Goal: Task Accomplishment & Management: Use online tool/utility

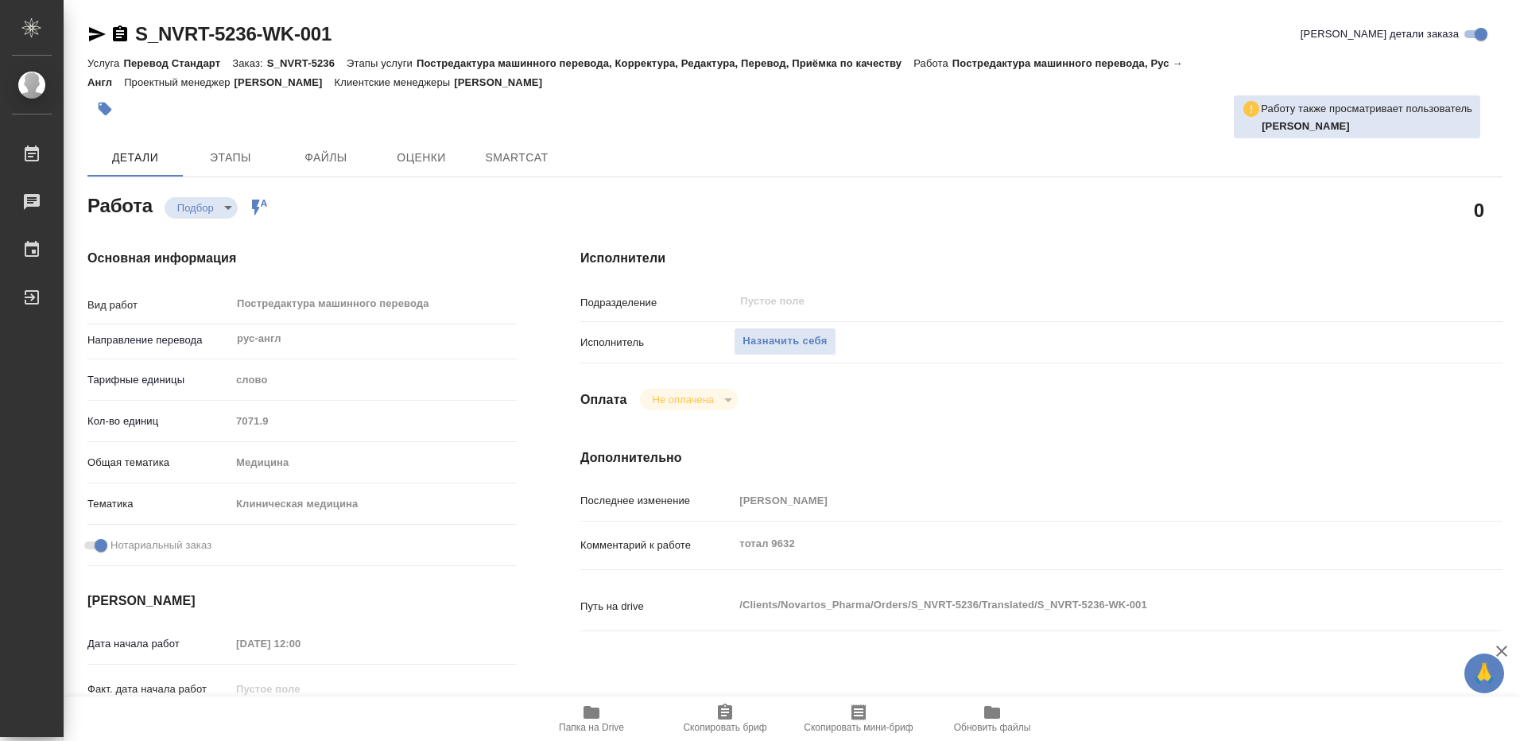
type textarea "x"
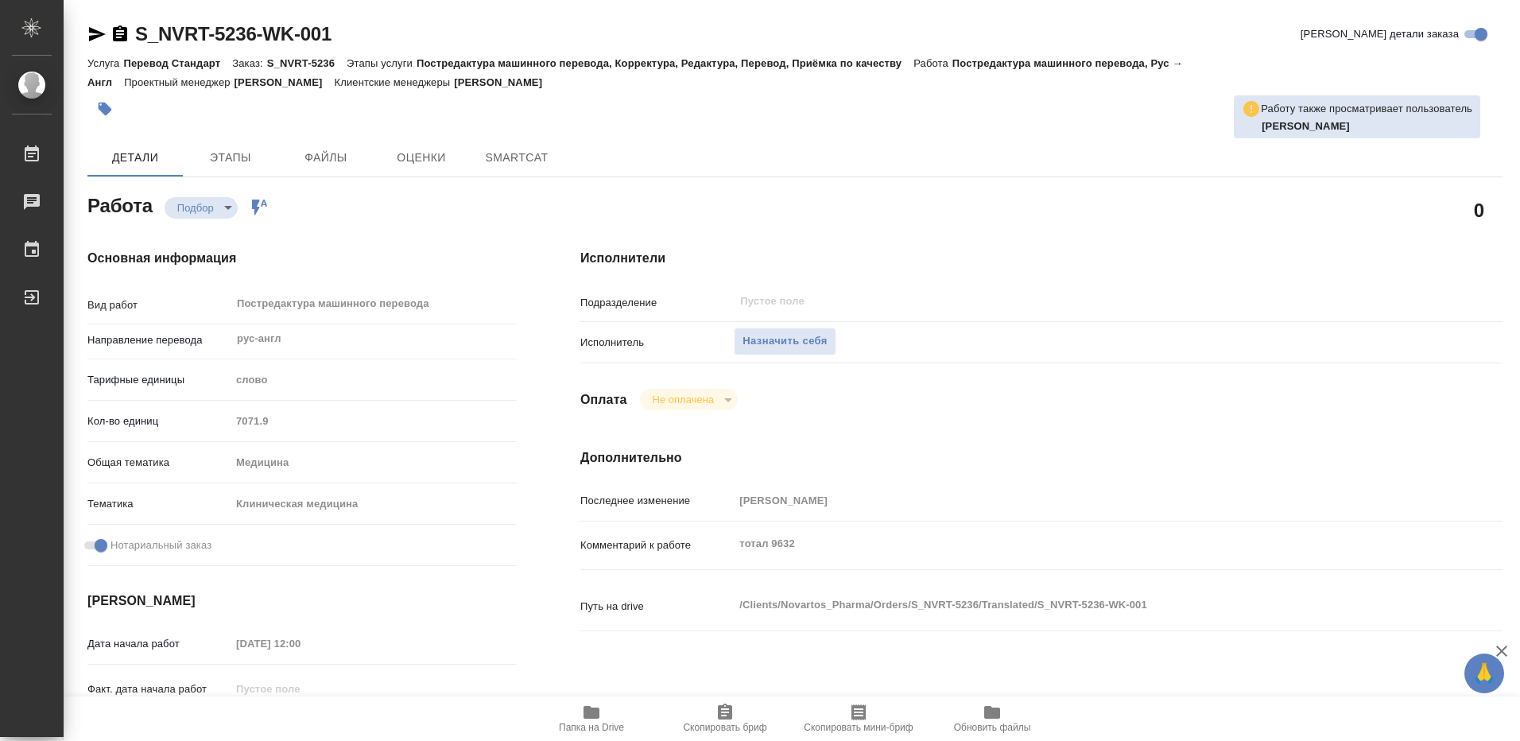
type textarea "x"
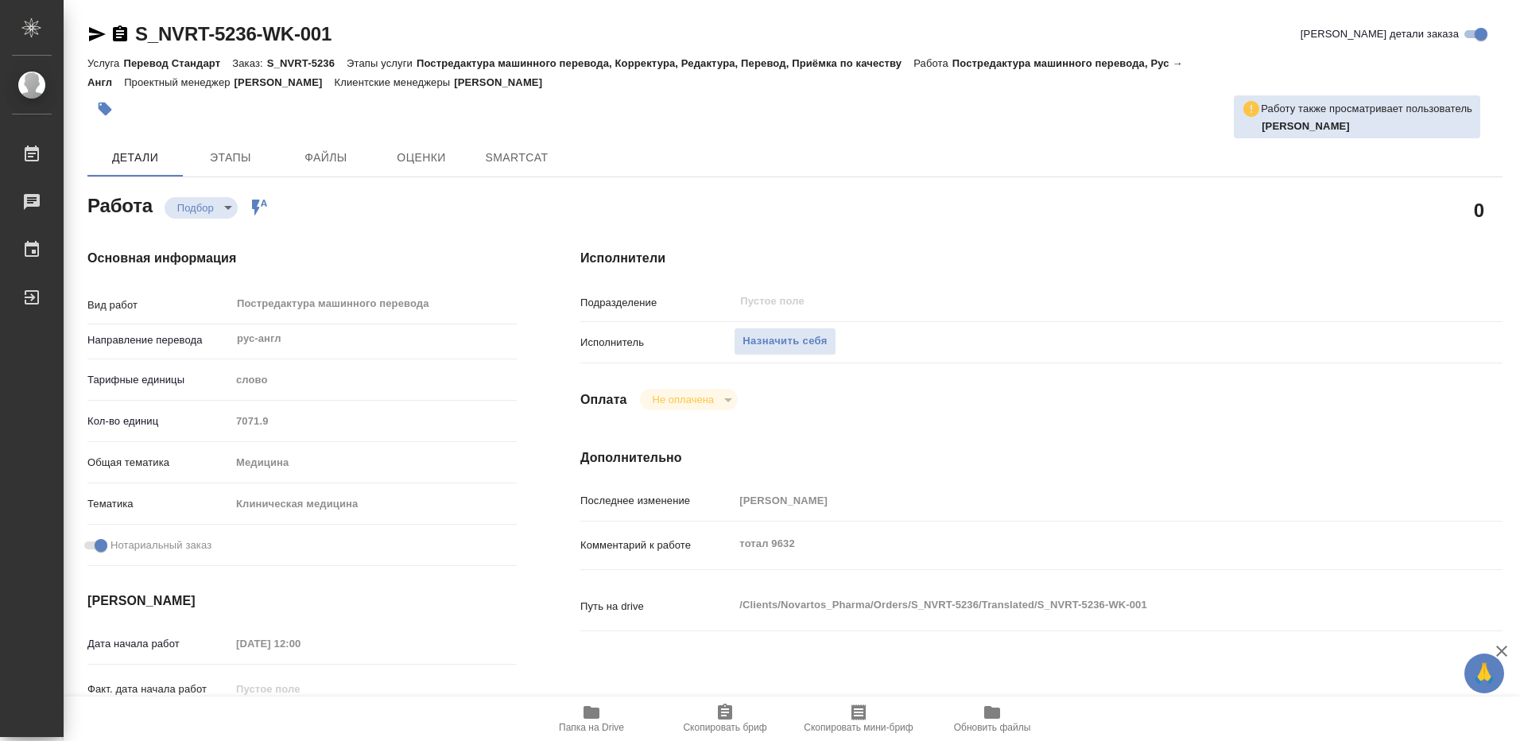
type textarea "x"
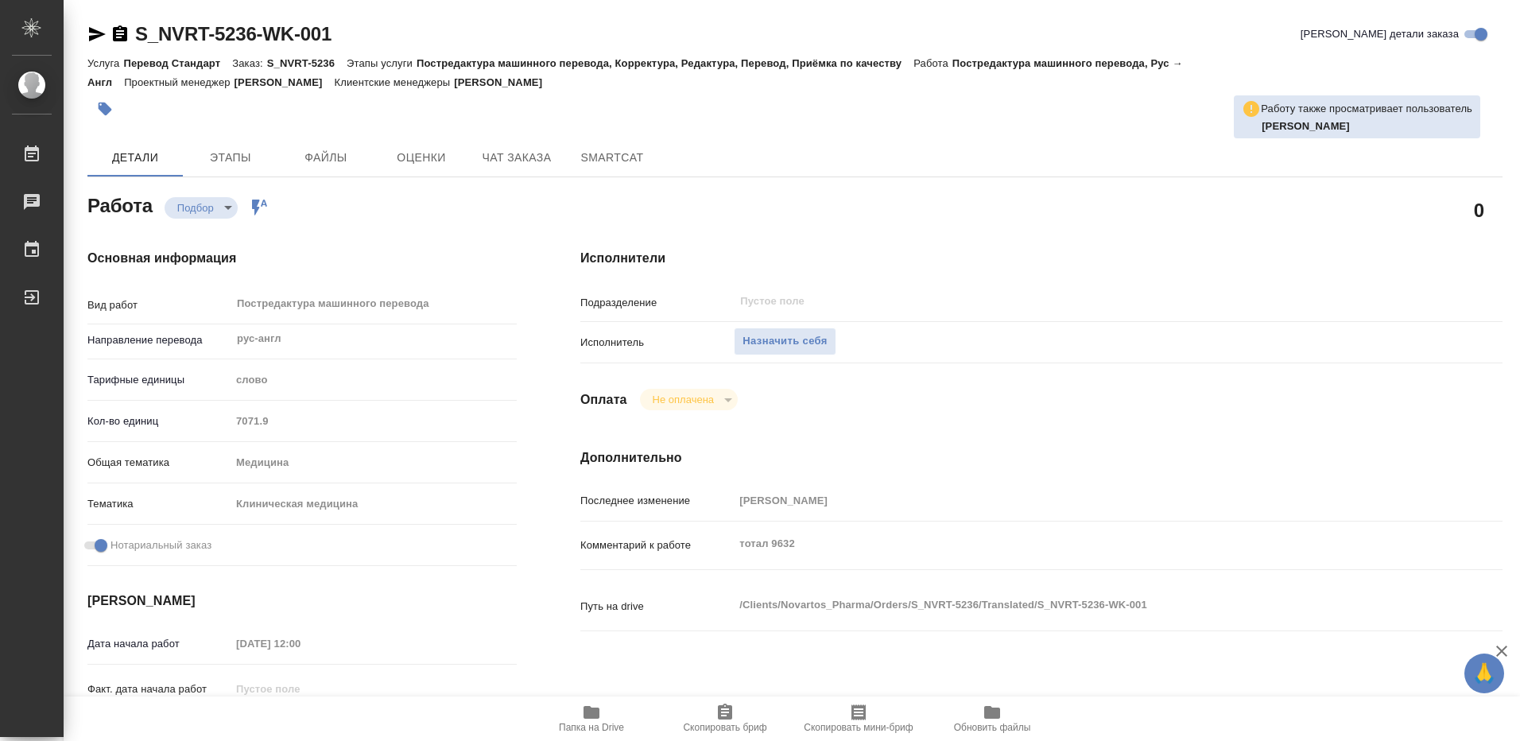
type textarea "x"
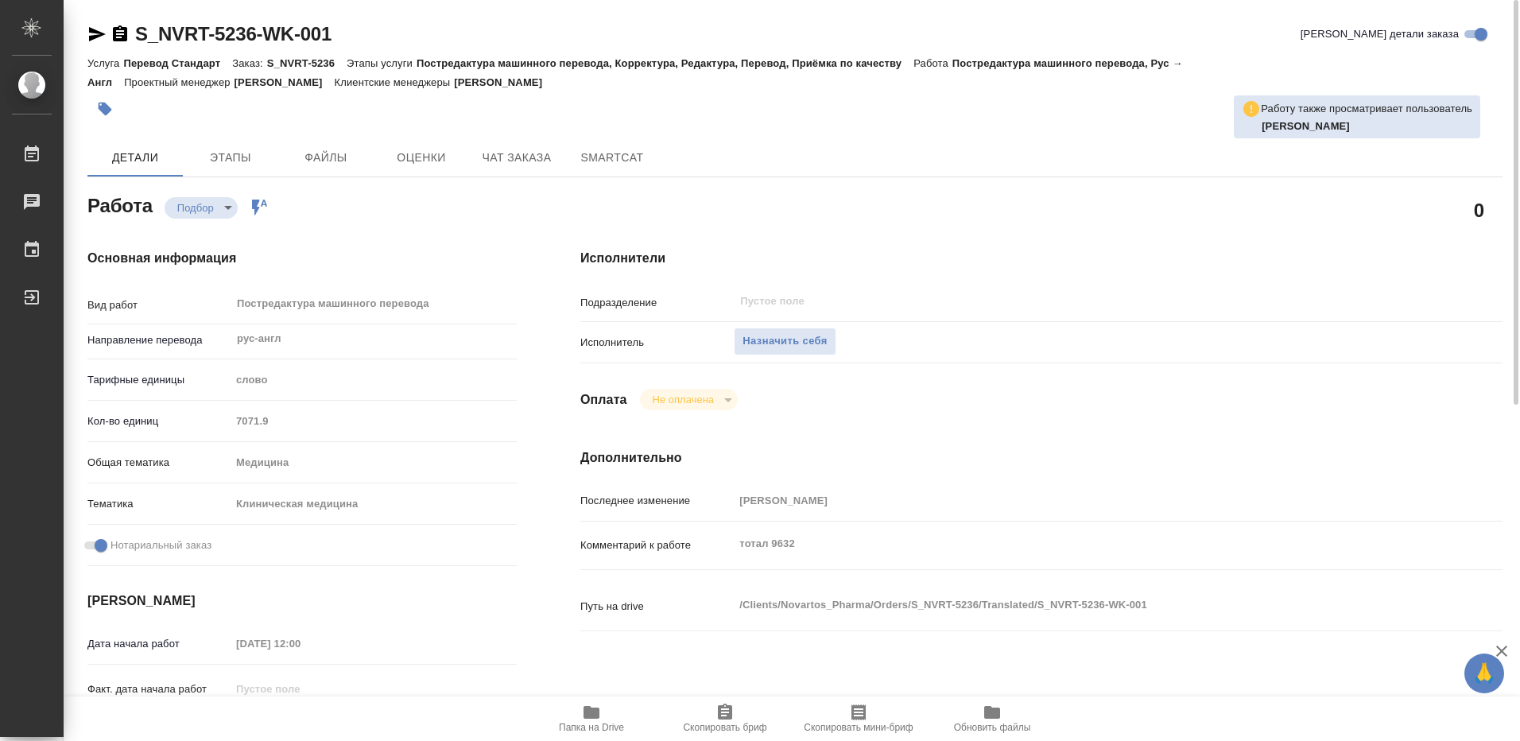
type textarea "x"
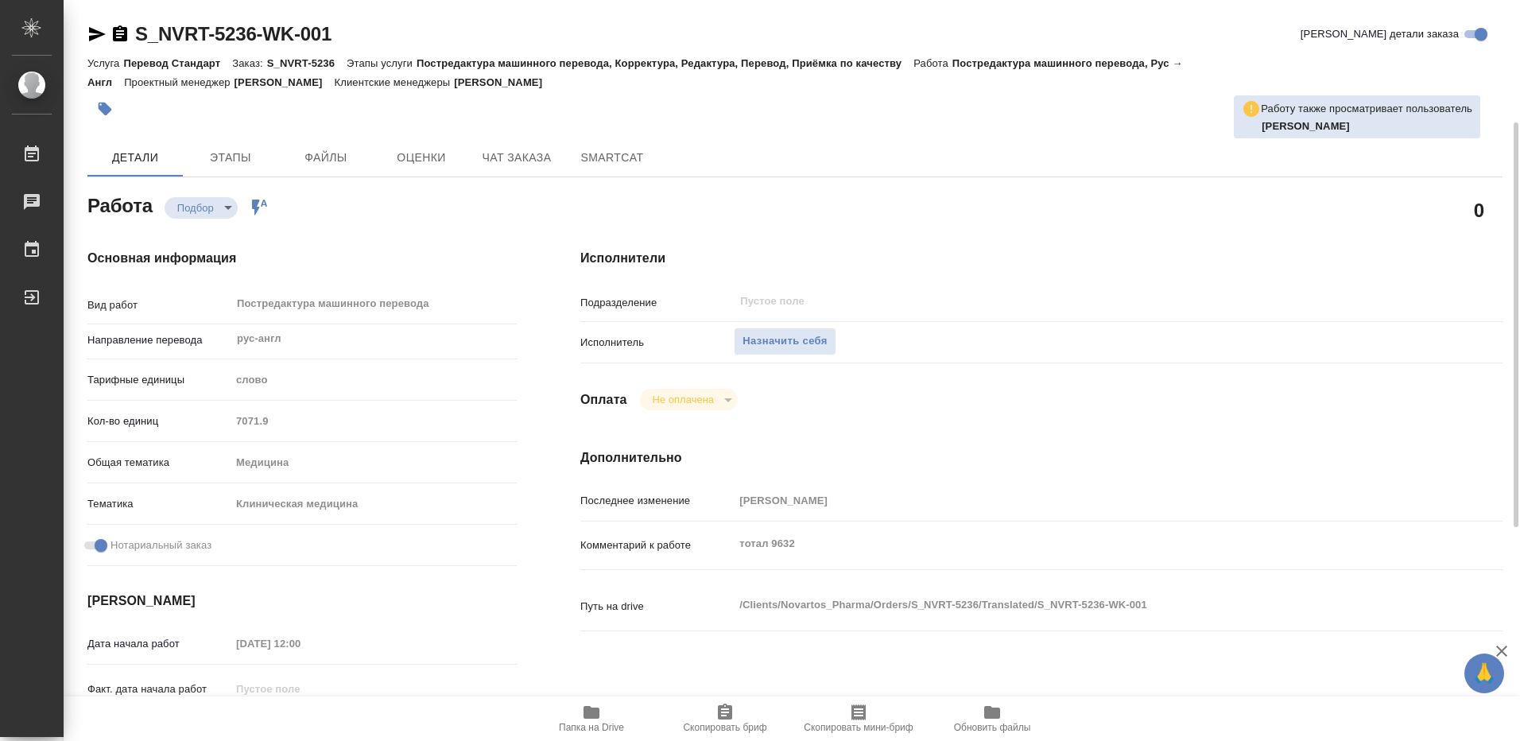
scroll to position [80, 0]
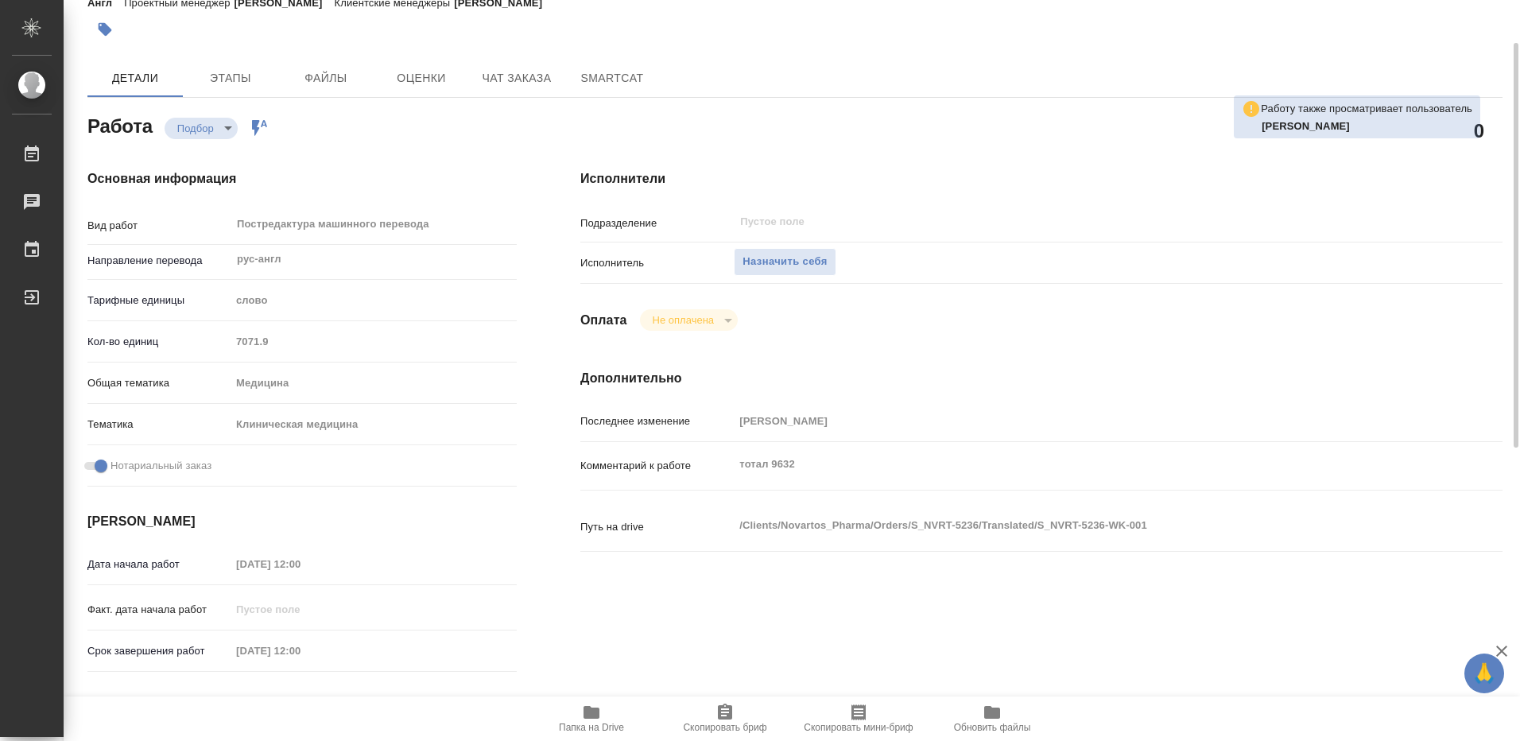
click at [596, 715] on icon "button" at bounding box center [592, 712] width 16 height 13
